Goal: Task Accomplishment & Management: Use online tool/utility

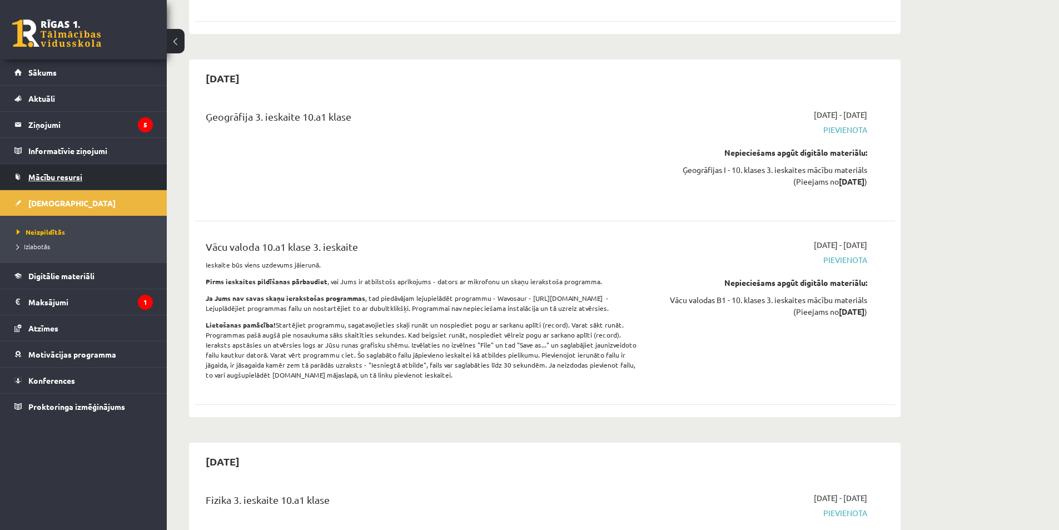
scroll to position [5027, 0]
click at [101, 273] on link "Digitālie materiāli" at bounding box center [83, 276] width 138 height 26
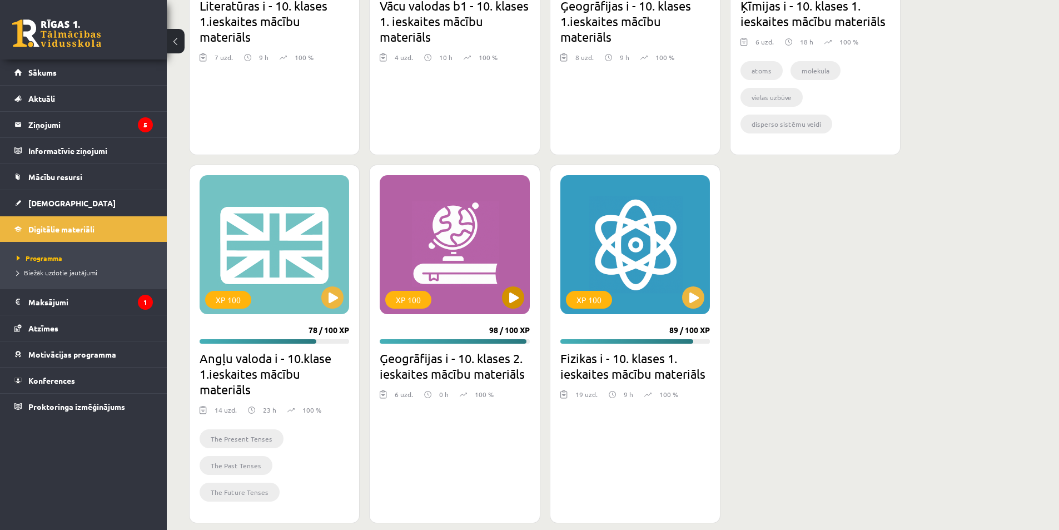
scroll to position [1615, 0]
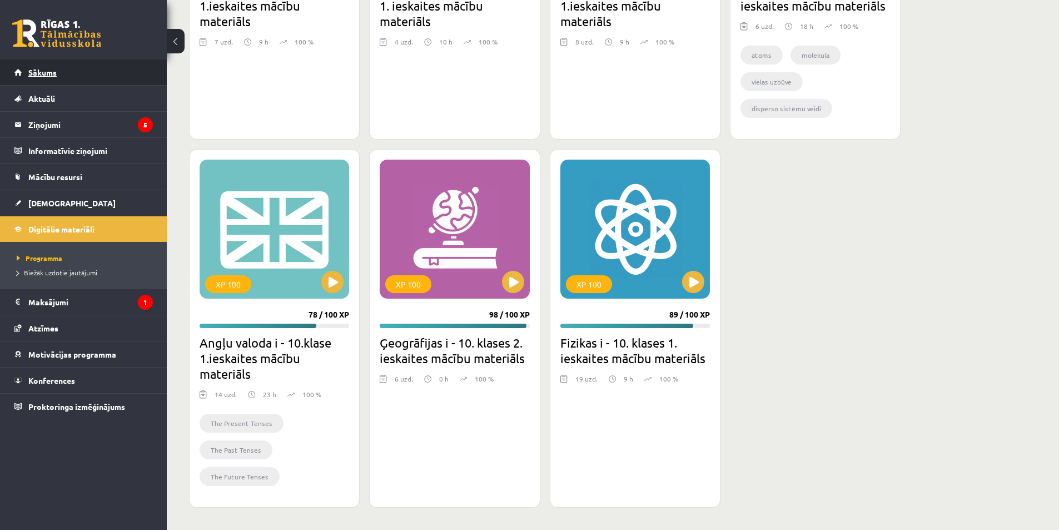
click at [82, 75] on link "Sākums" at bounding box center [83, 72] width 138 height 26
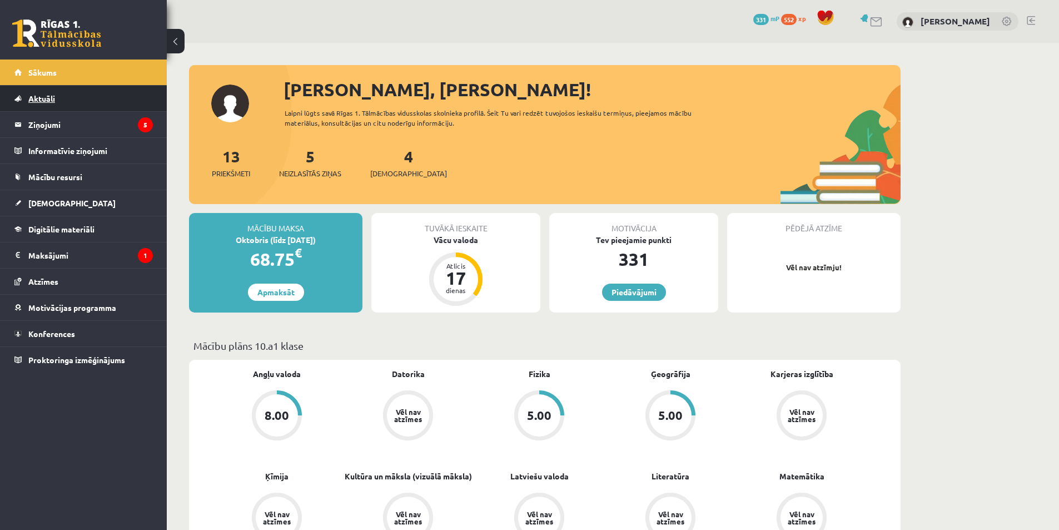
click at [92, 87] on link "Aktuāli" at bounding box center [83, 99] width 138 height 26
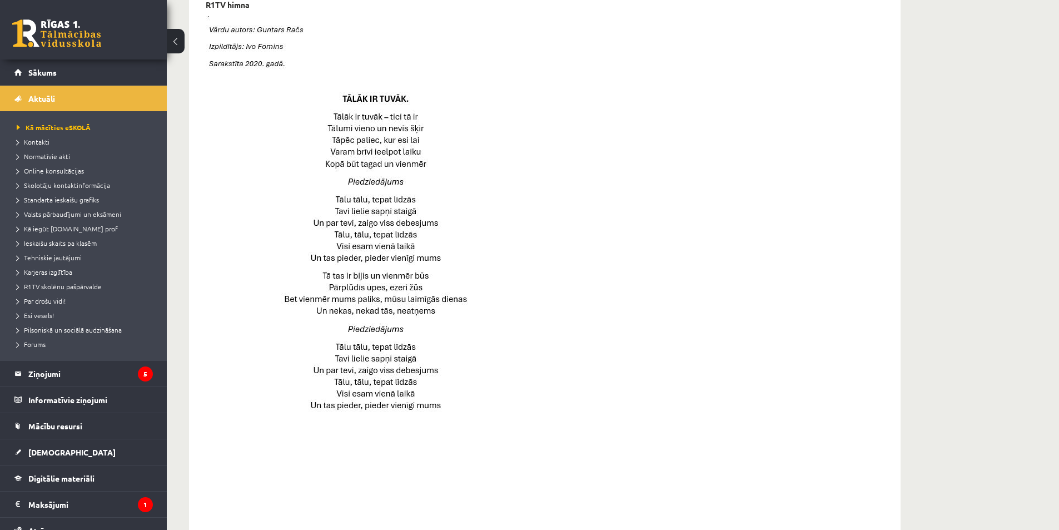
scroll to position [500, 0]
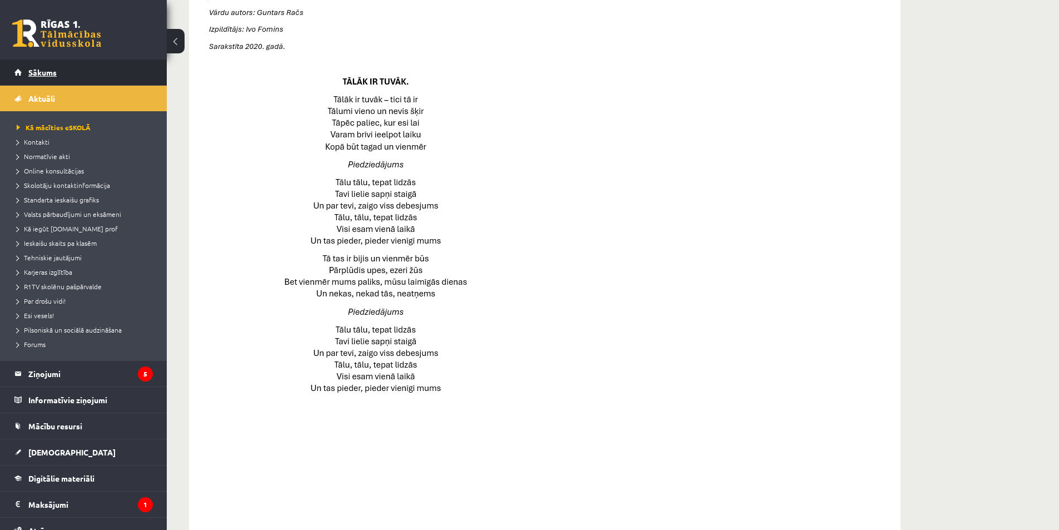
click at [93, 68] on link "Sākums" at bounding box center [83, 72] width 138 height 26
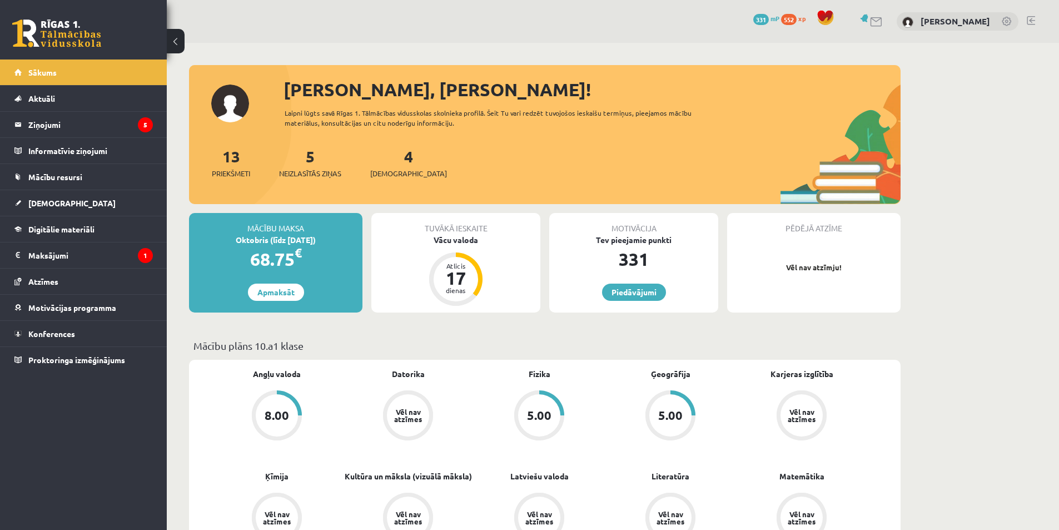
scroll to position [834, 0]
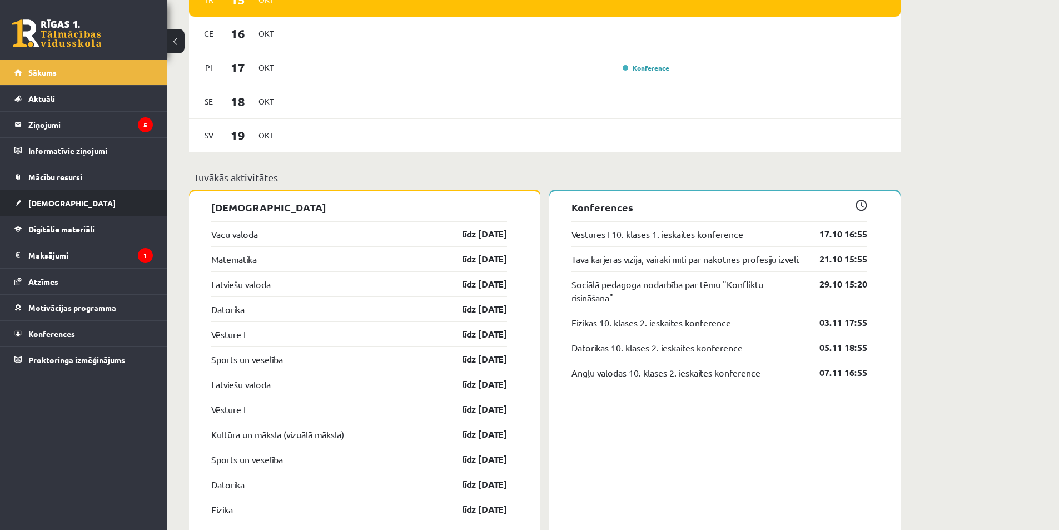
click at [82, 213] on link "[DEMOGRAPHIC_DATA]" at bounding box center [83, 203] width 138 height 26
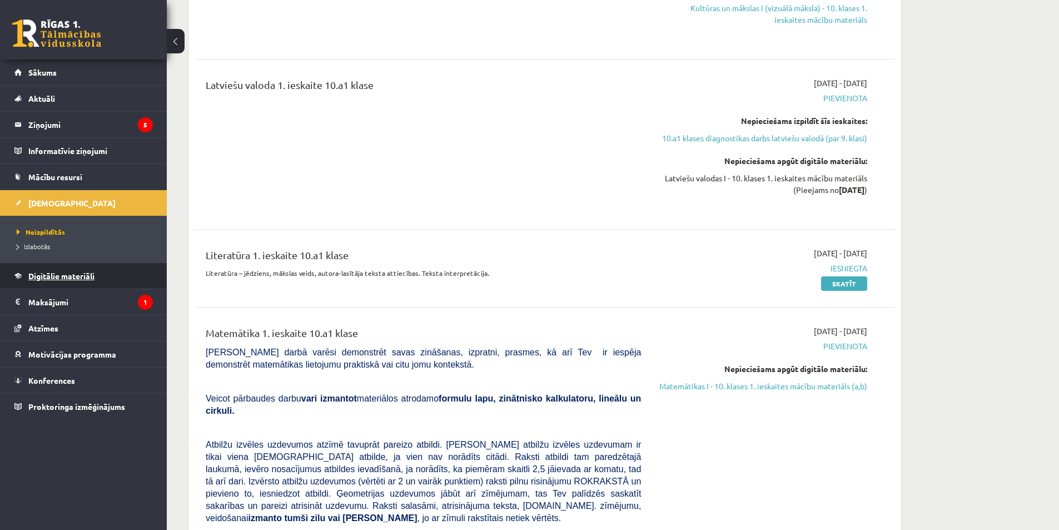
click at [57, 277] on span "Digitālie materiāli" at bounding box center [61, 276] width 66 height 10
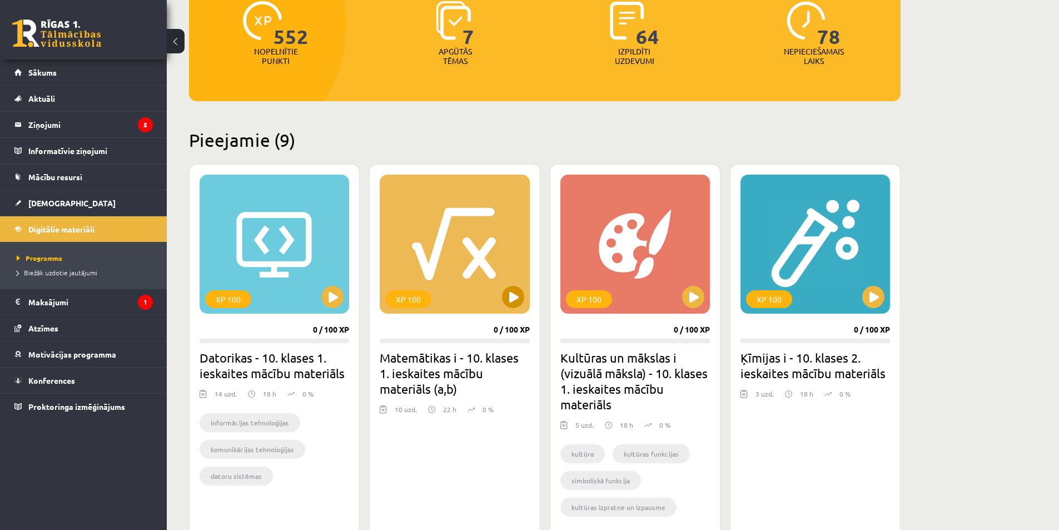
scroll to position [167, 0]
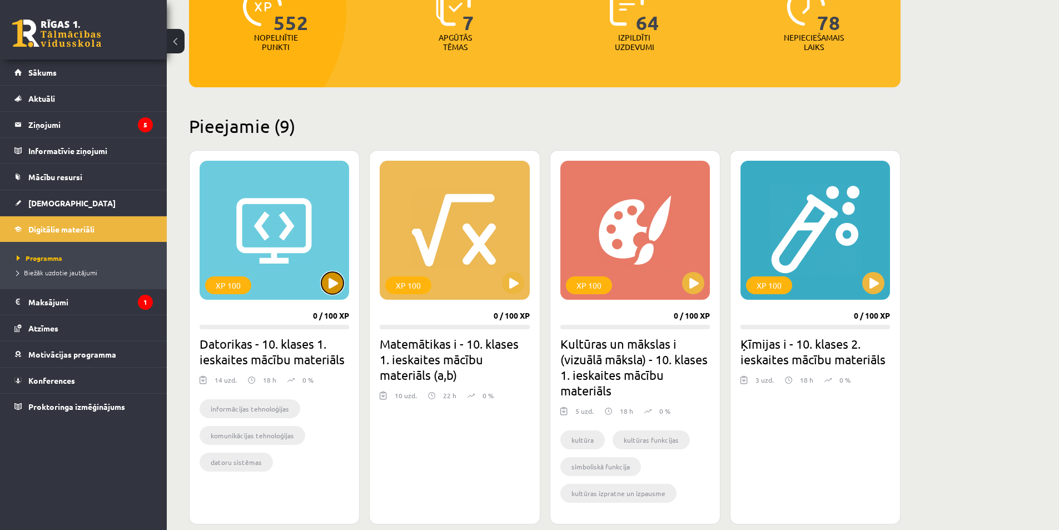
click at [336, 282] on button at bounding box center [332, 283] width 22 height 22
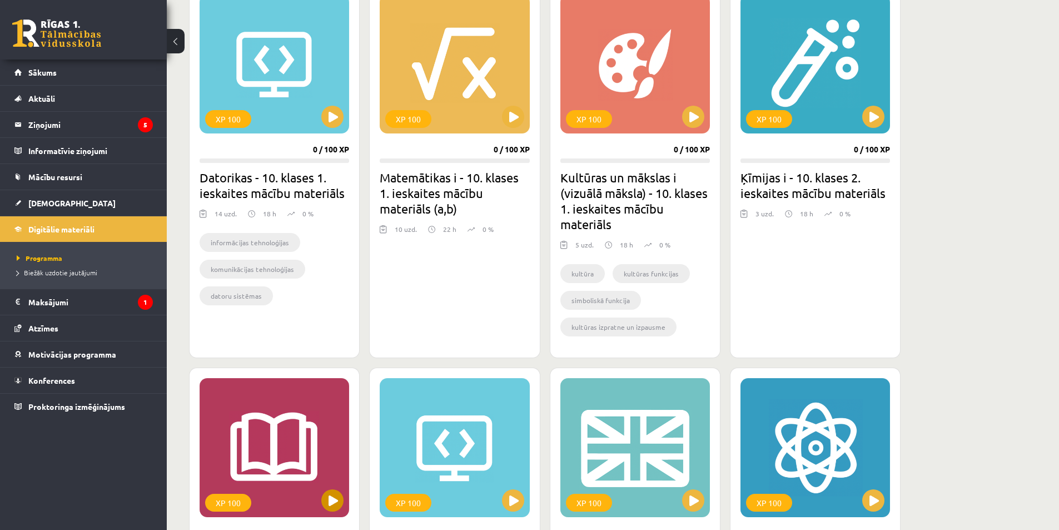
scroll to position [333, 0]
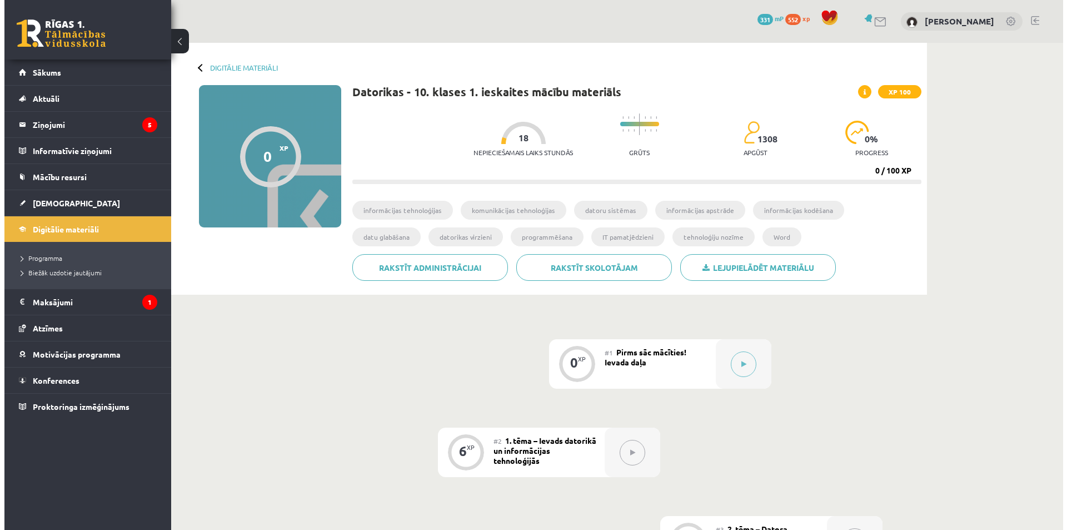
scroll to position [167, 0]
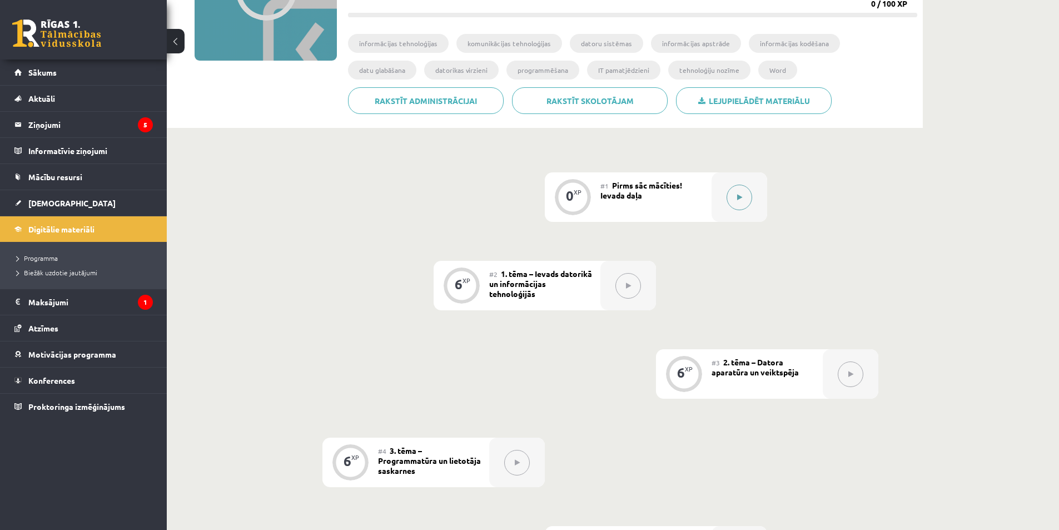
click at [749, 195] on button at bounding box center [739, 198] width 26 height 26
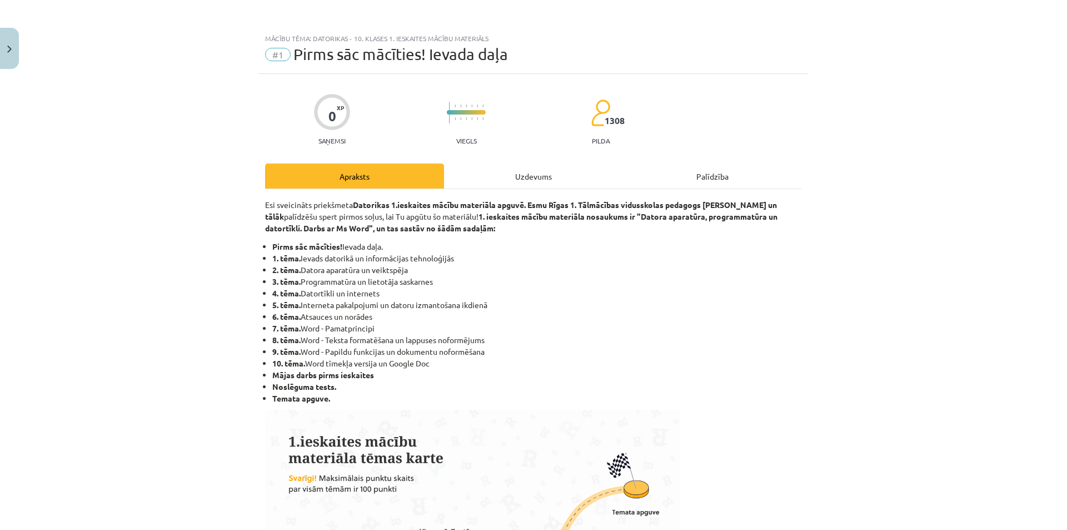
click at [533, 182] on div "Uzdevums" at bounding box center [533, 175] width 179 height 25
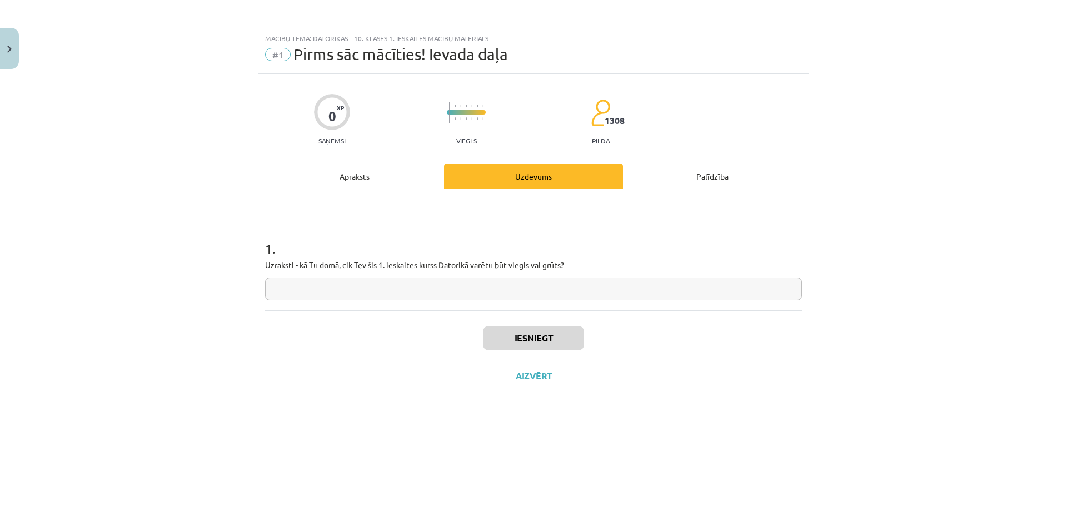
click at [355, 173] on div "Apraksts" at bounding box center [354, 175] width 179 height 25
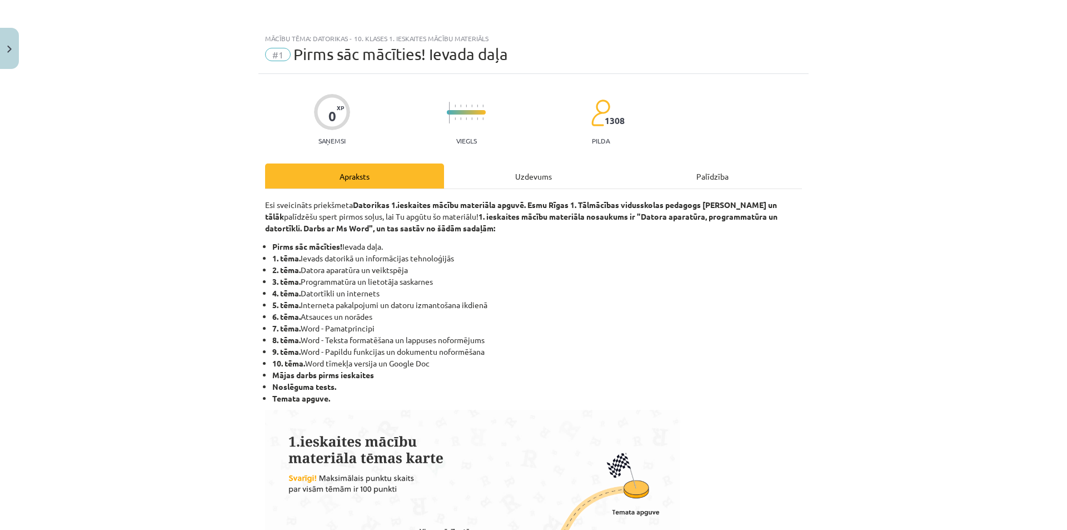
click at [500, 172] on div "Uzdevums" at bounding box center [533, 175] width 179 height 25
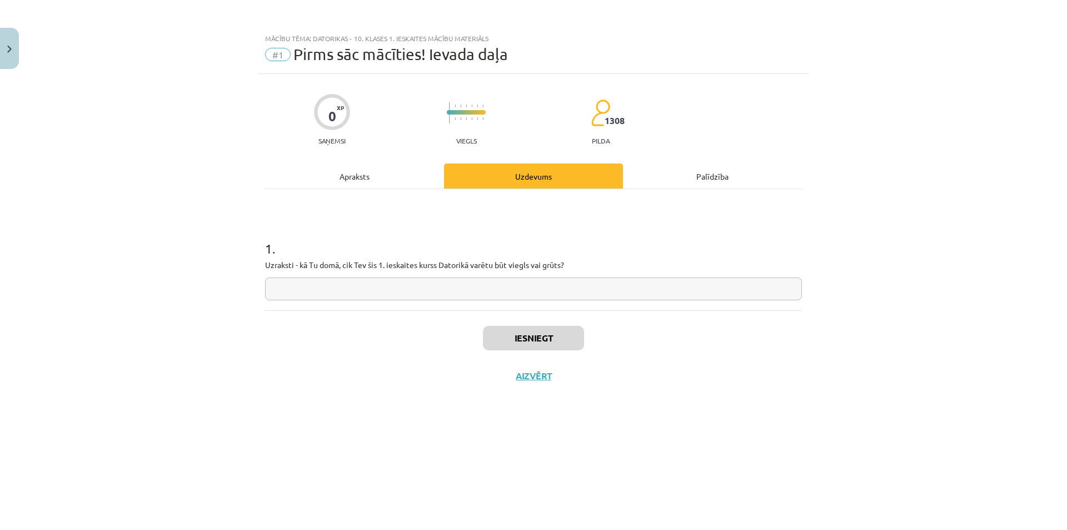
click at [446, 286] on input "text" at bounding box center [533, 288] width 537 height 23
type input "****"
